Goal: Register for event/course

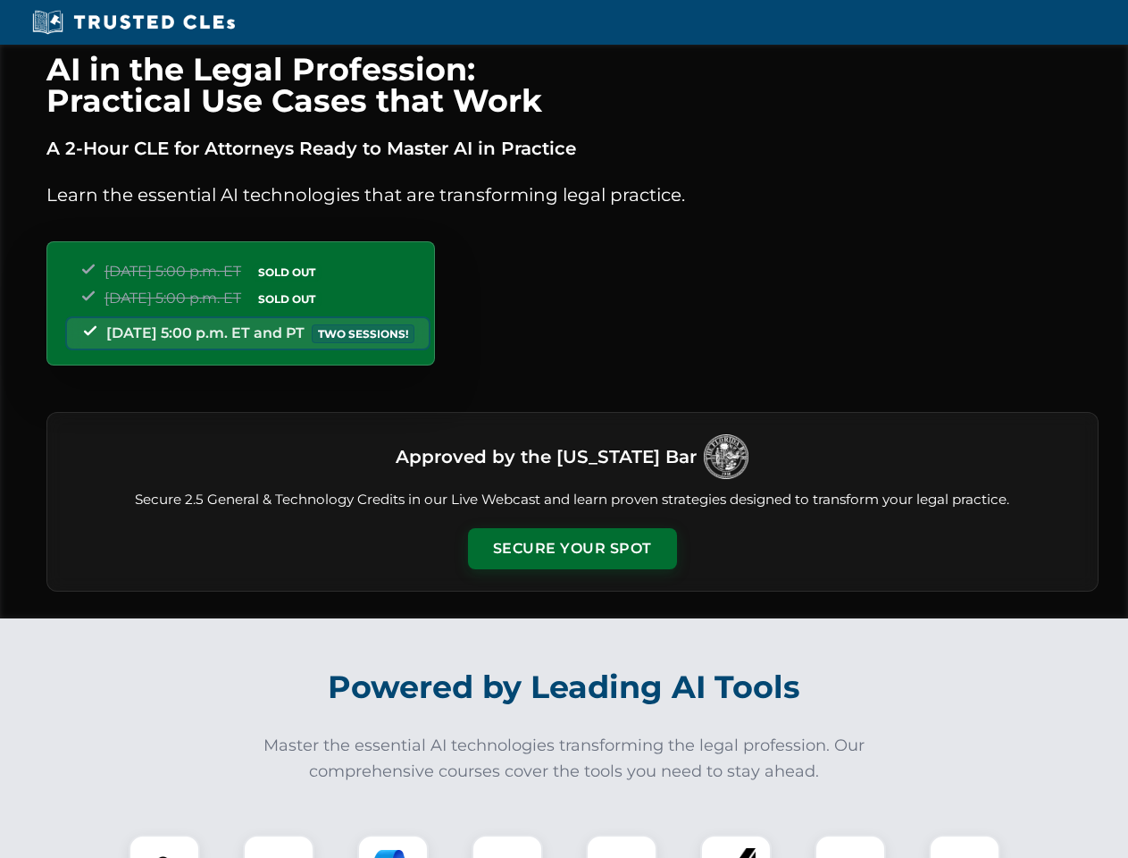
click at [572, 548] on button "Secure Your Spot" at bounding box center [572, 548] width 209 height 41
click at [164, 846] on img at bounding box center [164, 870] width 52 height 52
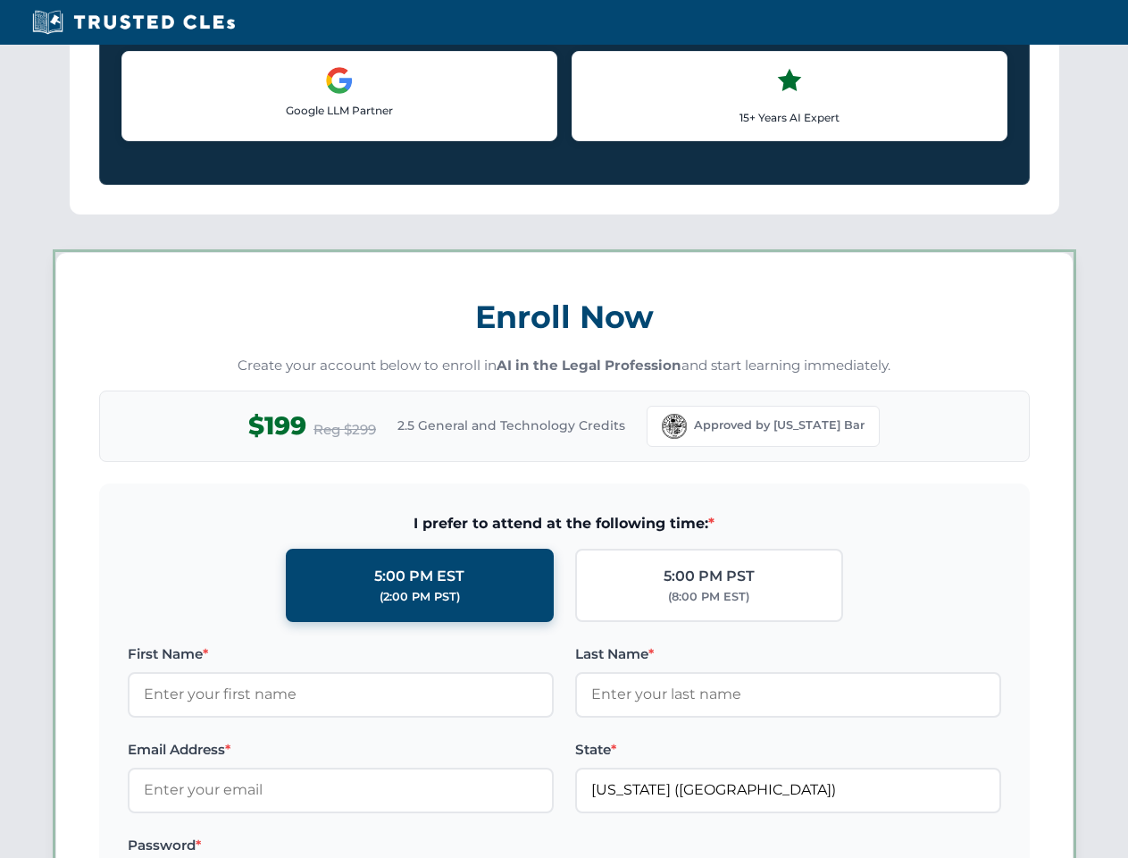
click at [393, 846] on label "Password *" at bounding box center [341, 844] width 426 height 21
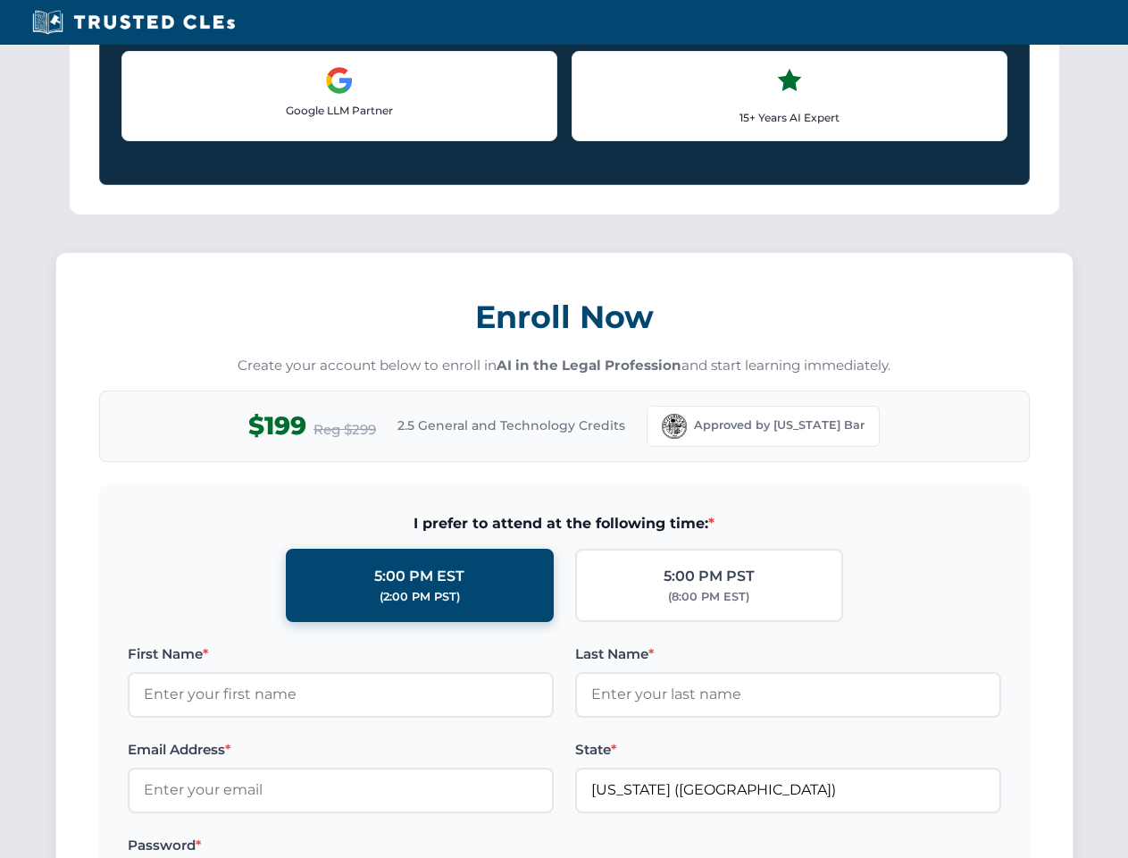
scroll to position [1753, 0]
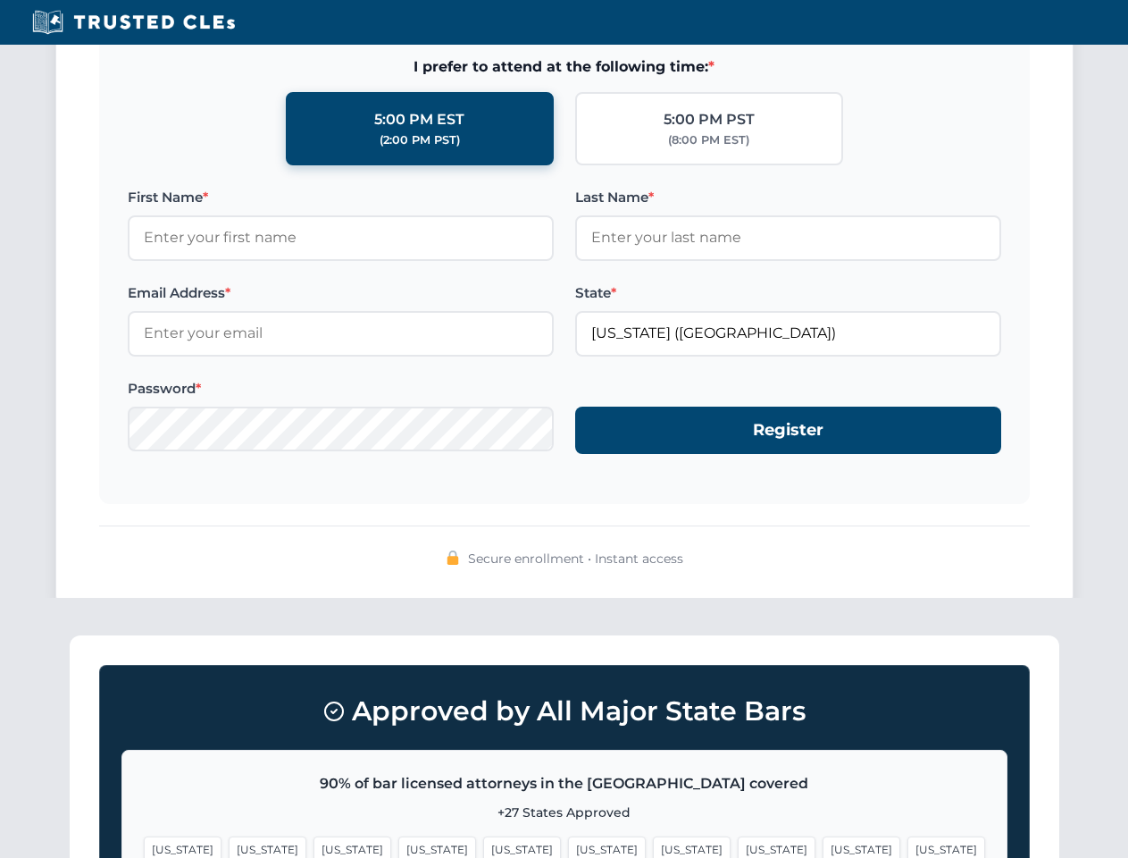
click at [823, 846] on span "[US_STATE]" at bounding box center [862, 849] width 78 height 26
